Goal: Use online tool/utility: Utilize a website feature to perform a specific function

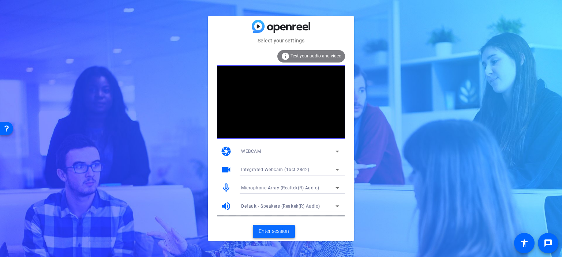
click at [266, 232] on span "Enter session" at bounding box center [274, 231] width 30 height 8
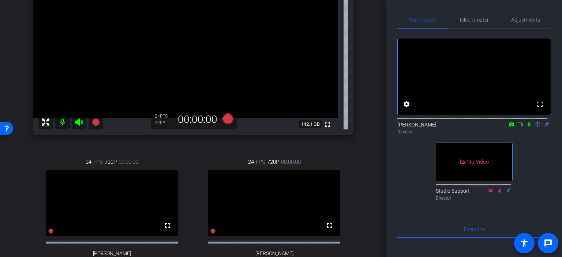
scroll to position [203, 0]
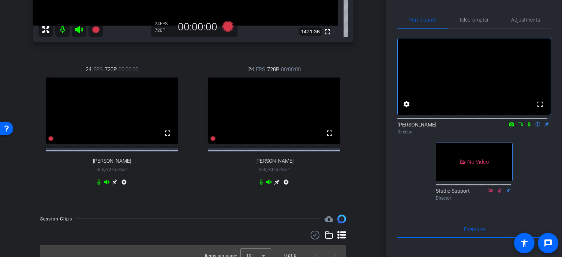
click at [375, 221] on div "arrow_back Tech Check for [DATE] Recording Back to project Send invite account_…" at bounding box center [193, 128] width 386 height 257
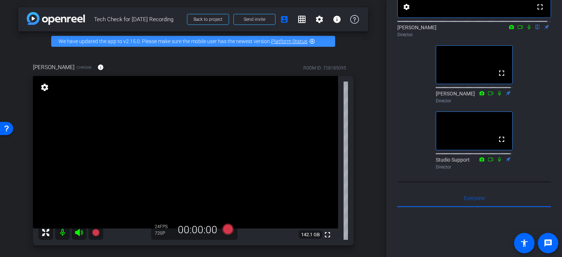
scroll to position [0, 0]
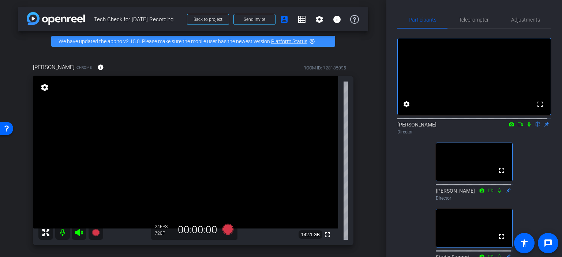
click at [508, 67] on video at bounding box center [474, 76] width 153 height 76
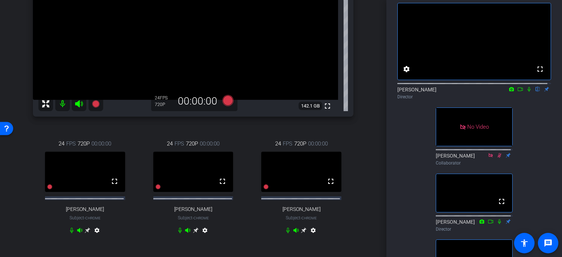
scroll to position [35, 0]
click at [517, 92] on icon at bounding box center [520, 89] width 6 height 5
click at [527, 91] on icon at bounding box center [529, 89] width 4 height 4
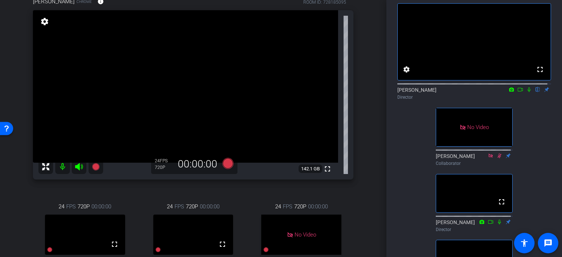
scroll to position [125, 0]
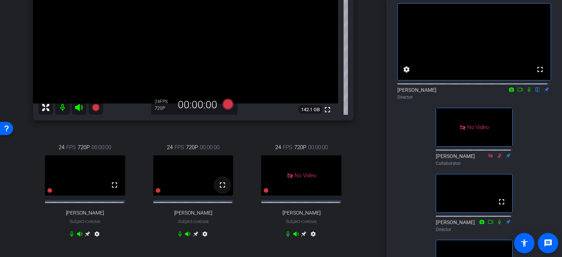
click at [223, 189] on mat-icon "fullscreen" at bounding box center [222, 185] width 9 height 9
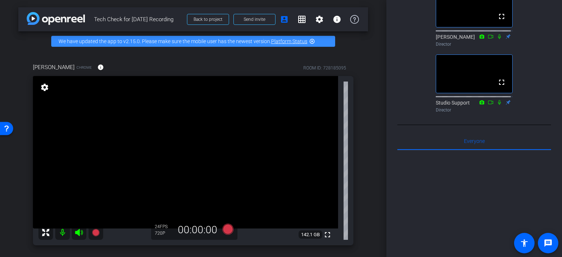
scroll to position [219, 0]
drag, startPoint x: 455, startPoint y: 127, endPoint x: 405, endPoint y: 149, distance: 54.2
click at [405, 149] on div "fullscreen settings [PERSON_NAME] flip Director No Video [PERSON_NAME] Collabor…" at bounding box center [474, 92] width 154 height 566
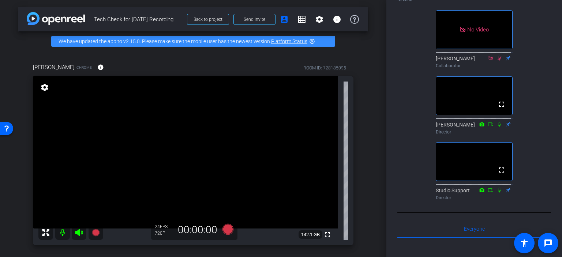
scroll to position [132, 0]
